Goal: Find specific page/section: Find specific page/section

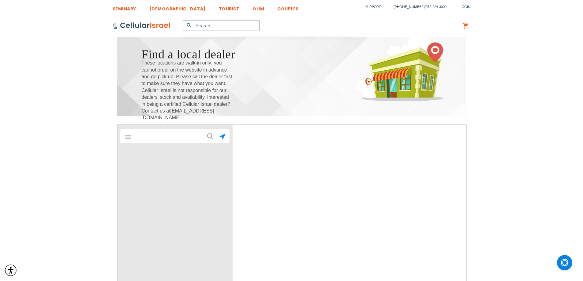
click at [166, 138] on input "text" at bounding box center [174, 136] width 85 height 12
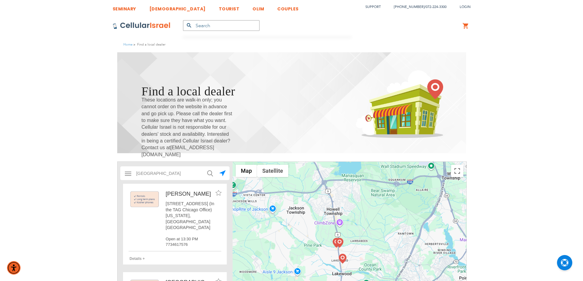
type input "[GEOGRAPHIC_DATA]"
drag, startPoint x: 164, startPoint y: 206, endPoint x: 181, endPoint y: 210, distance: 18.3
click at [181, 210] on div "[PERSON_NAME] [STREET_ADDRESS] (In the TAG Chicago Office) [US_STATE], [GEOGRAP…" at bounding box center [175, 220] width 93 height 72
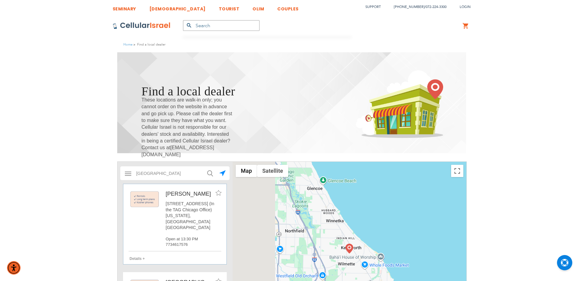
click at [191, 217] on span "[STREET_ADDRESS] (In the TAG Chicago Office) [US_STATE], [GEOGRAPHIC_DATA] [GEO…" at bounding box center [194, 216] width 56 height 30
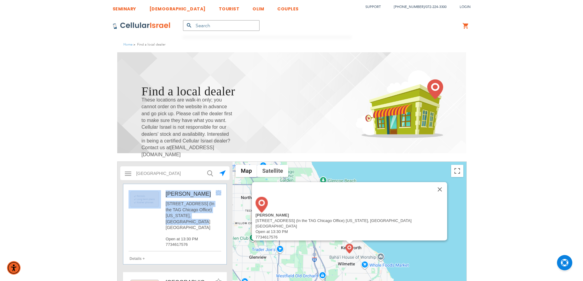
drag, startPoint x: 165, startPoint y: 204, endPoint x: 203, endPoint y: 215, distance: 40.0
click at [203, 215] on div "[PERSON_NAME] [STREET_ADDRESS] (In the TAG Chicago Office) [US_STATE], [GEOGRAP…" at bounding box center [175, 220] width 93 height 72
copy div "Sim Shalom [STREET_ADDRESS] (In the TAG Chicago Office) [US_STATE], [GEOGRAPHIC…"
